Goal: Task Accomplishment & Management: Complete application form

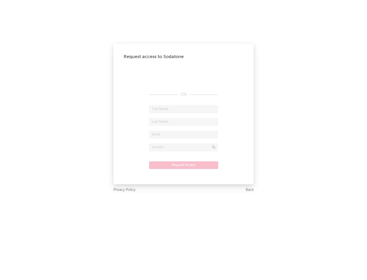
click at [183, 109] on input "text" at bounding box center [183, 109] width 69 height 8
type input "[PERSON_NAME]"
click at [183, 122] on input "text" at bounding box center [183, 122] width 69 height 8
type input "[PERSON_NAME]"
click at [183, 135] on input "text" at bounding box center [183, 135] width 69 height 8
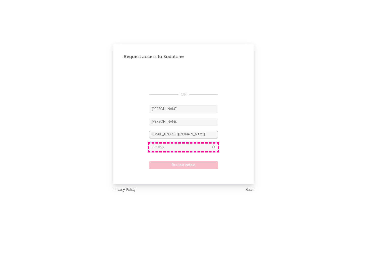
type input "[EMAIL_ADDRESS][DOMAIN_NAME]"
click at [183, 147] on input "text" at bounding box center [183, 148] width 69 height 8
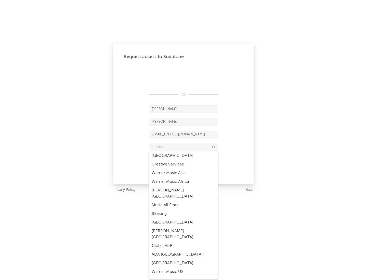
click at [183, 201] on div "Music All Stars" at bounding box center [183, 205] width 69 height 9
type input "Music All Stars"
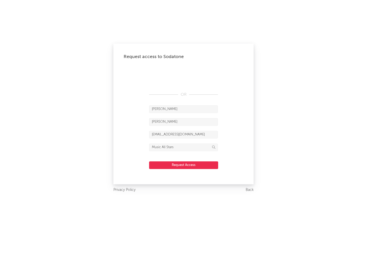
click at [183, 165] on button "Request Access" at bounding box center [183, 166] width 69 height 8
